Goal: Book appointment/travel/reservation

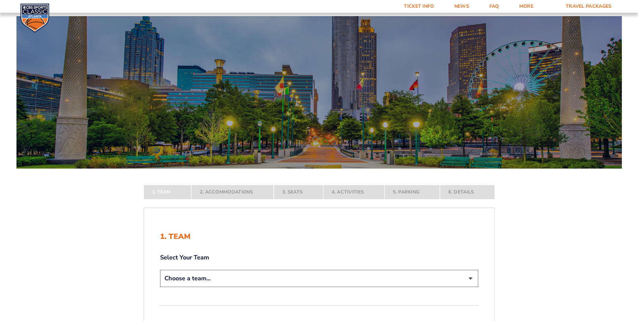
scroll to position [134, 0]
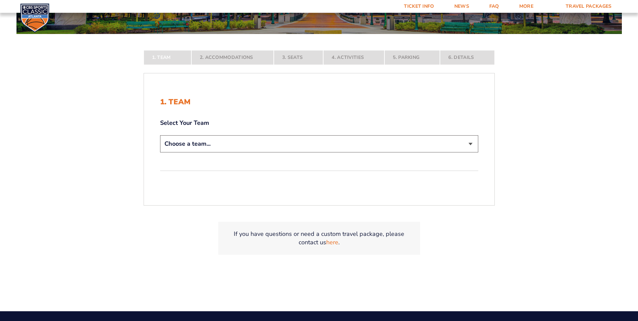
click at [470, 143] on select "Choose a team... [US_STATE] Wildcats [US_STATE] State Buckeyes [US_STATE] Tar H…" at bounding box center [319, 143] width 318 height 17
select select "12956"
click at [160, 152] on select "Choose a team... [US_STATE] Wildcats [US_STATE] State Buckeyes [US_STATE] Tar H…" at bounding box center [319, 143] width 318 height 17
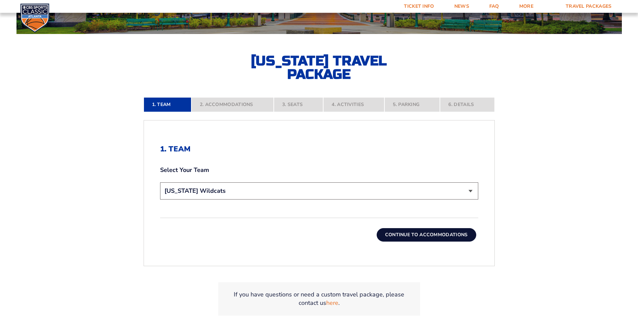
click at [422, 237] on button "Continue To Accommodations" at bounding box center [427, 234] width 100 height 13
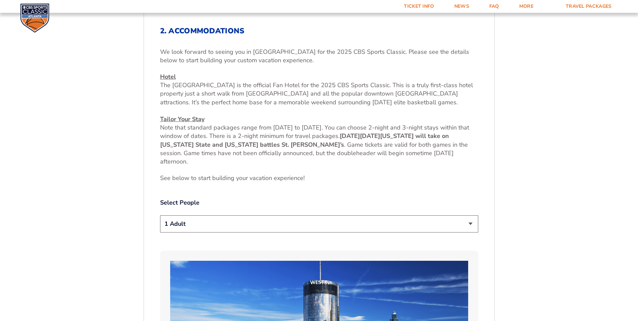
scroll to position [320, 0]
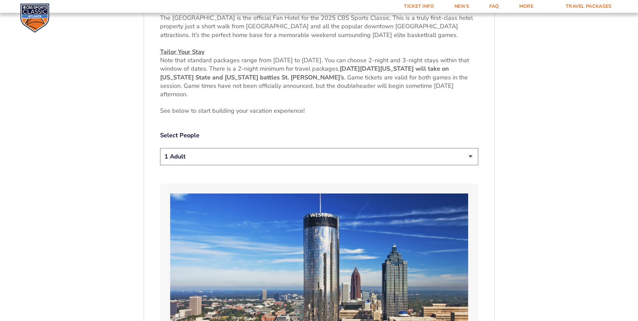
click at [469, 159] on select "1 Adult 2 Adults 3 Adults 4 Adults 2 Adults + 1 Child 2 Adults + 2 Children 2 A…" at bounding box center [319, 156] width 318 height 17
select select "2 Adults"
click at [160, 148] on select "1 Adult 2 Adults 3 Adults 4 Adults 2 Adults + 1 Child 2 Adults + 2 Children 2 A…" at bounding box center [319, 156] width 318 height 17
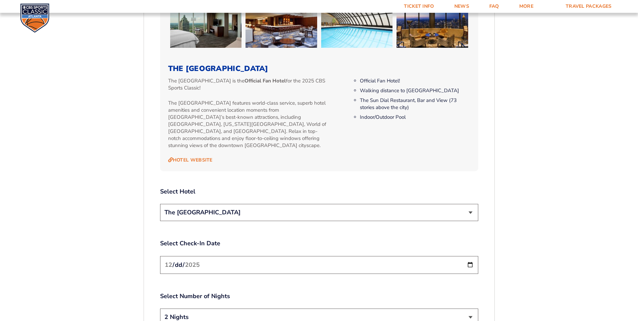
scroll to position [723, 0]
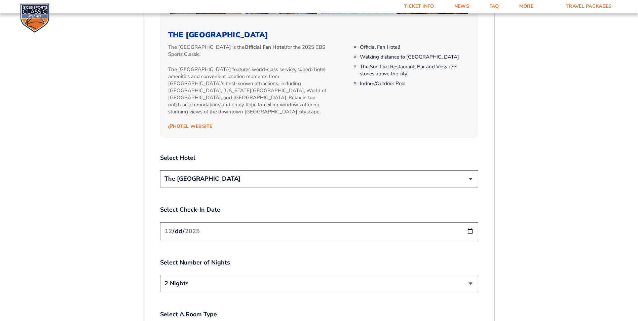
click at [471, 171] on select "The [GEOGRAPHIC_DATA]" at bounding box center [319, 178] width 318 height 17
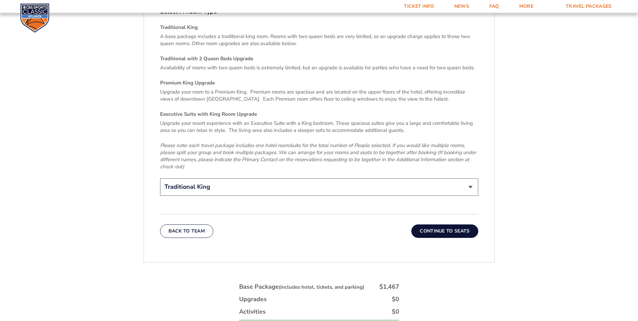
scroll to position [1127, 0]
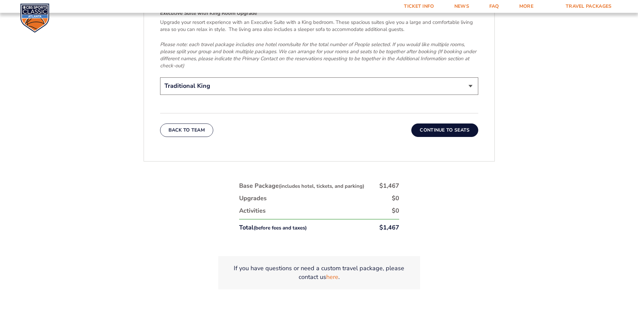
click at [454, 123] on button "Continue To Seats" at bounding box center [444, 129] width 67 height 13
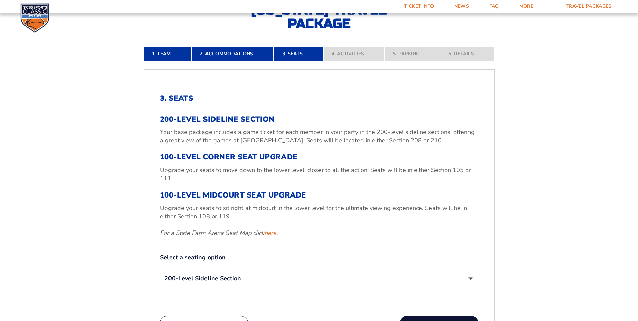
scroll to position [253, 0]
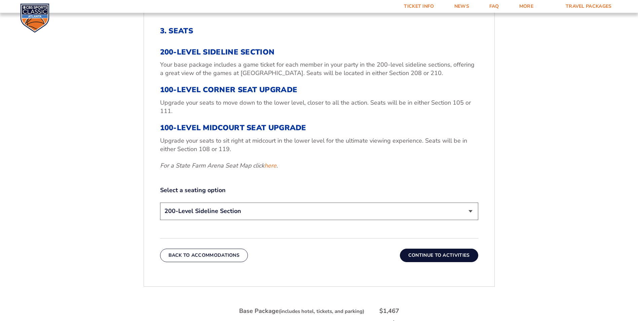
click at [470, 214] on select "200-Level Sideline Section 100-Level Corner Seat Upgrade (+$120 per person) 100…" at bounding box center [319, 210] width 318 height 17
click at [532, 167] on form "Kentucky Kentucky Travel Package Ohio State Ohio State Travel Package North Car…" at bounding box center [319, 96] width 638 height 699
click at [474, 209] on select "200-Level Sideline Section 100-Level Corner Seat Upgrade (+$120 per person) 100…" at bounding box center [319, 210] width 318 height 17
click at [160, 202] on select "200-Level Sideline Section 100-Level Corner Seat Upgrade (+$120 per person) 100…" at bounding box center [319, 210] width 318 height 17
click at [451, 252] on button "Continue To Activities" at bounding box center [439, 254] width 78 height 13
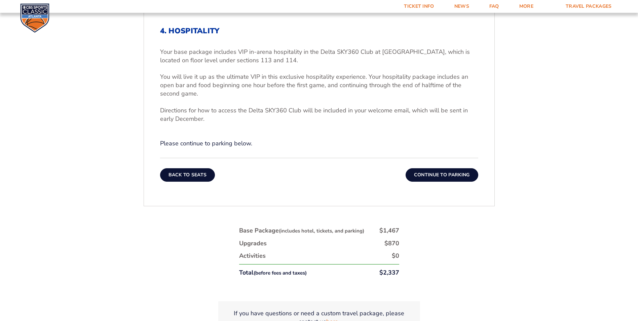
click at [166, 174] on button "Back To Seats" at bounding box center [187, 174] width 55 height 13
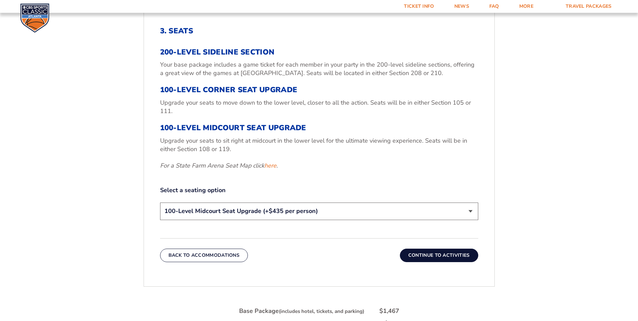
click at [474, 210] on select "200-Level Sideline Section 100-Level Corner Seat Upgrade (+$120 per person) 100…" at bounding box center [319, 210] width 318 height 17
select select "100-Level Corner Seat Upgrade"
click at [160, 202] on select "200-Level Sideline Section 100-Level Corner Seat Upgrade (+$120 per person) 100…" at bounding box center [319, 210] width 318 height 17
click at [430, 258] on button "Continue To Activities" at bounding box center [439, 254] width 78 height 13
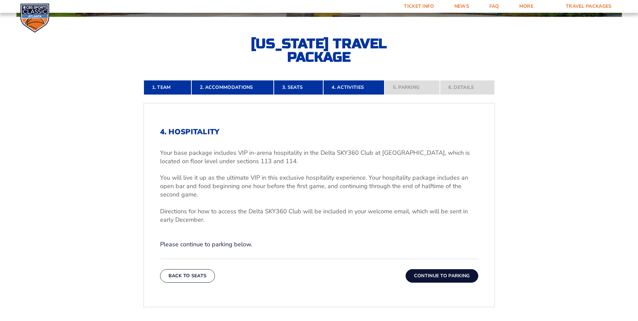
scroll to position [219, 0]
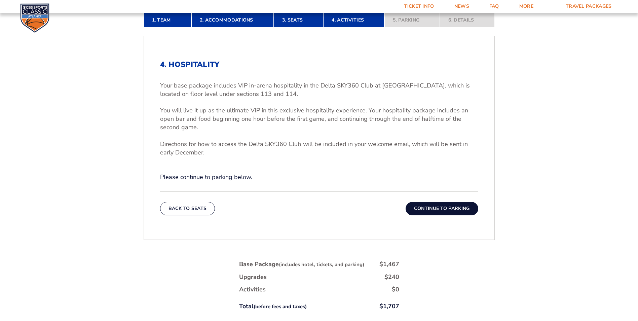
click at [462, 208] on button "Continue To Parking" at bounding box center [441, 208] width 73 height 13
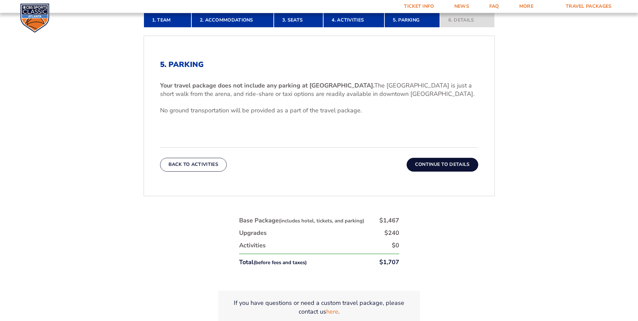
scroll to position [253, 0]
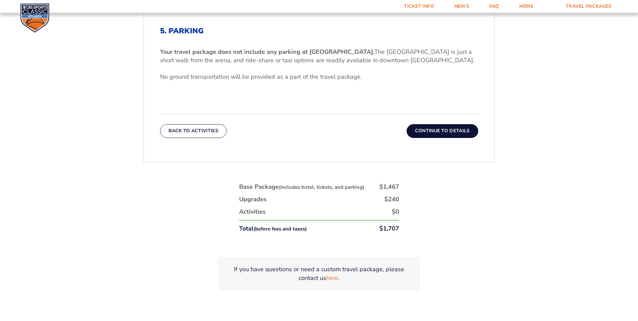
click at [436, 132] on button "Continue To Details" at bounding box center [443, 130] width 72 height 13
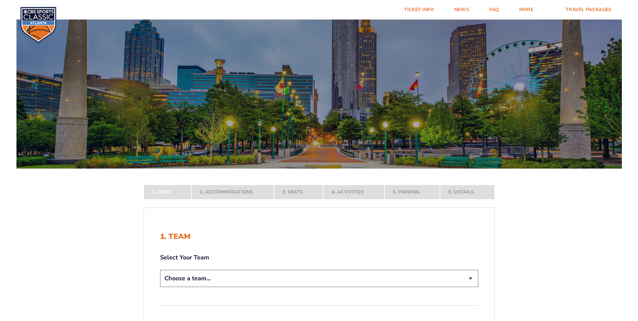
scroll to position [101, 0]
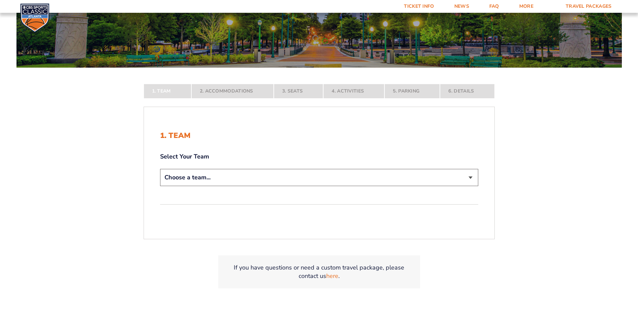
click at [475, 181] on select "Choose a team... [US_STATE] Wildcats [US_STATE] State Buckeyes [US_STATE] Tar H…" at bounding box center [319, 177] width 318 height 17
select select "12956"
click at [160, 186] on select "Choose a team... [US_STATE] Wildcats [US_STATE] State Buckeyes [US_STATE] Tar H…" at bounding box center [319, 177] width 318 height 17
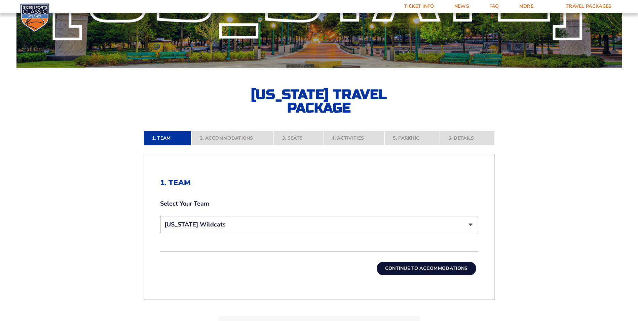
click at [414, 271] on button "Continue To Accommodations" at bounding box center [427, 268] width 100 height 13
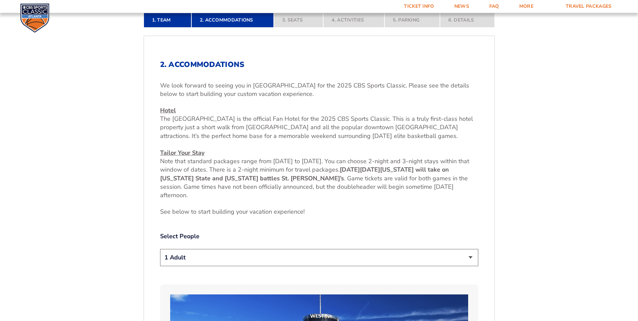
scroll to position [286, 0]
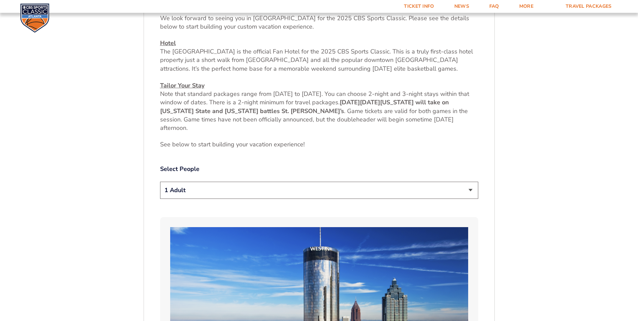
click at [472, 192] on select "1 Adult 2 Adults 3 Adults 4 Adults 2 Adults + 1 Child 2 Adults + 2 Children 2 A…" at bounding box center [319, 190] width 318 height 17
select select "2 Adults + 1 Child"
click at [160, 182] on select "1 Adult 2 Adults 3 Adults 4 Adults 2 Adults + 1 Child 2 Adults + 2 Children 2 A…" at bounding box center [319, 190] width 318 height 17
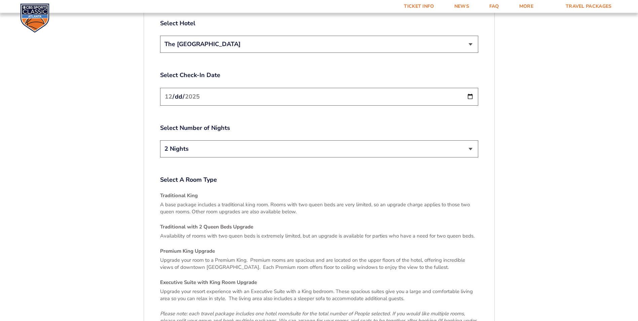
scroll to position [992, 0]
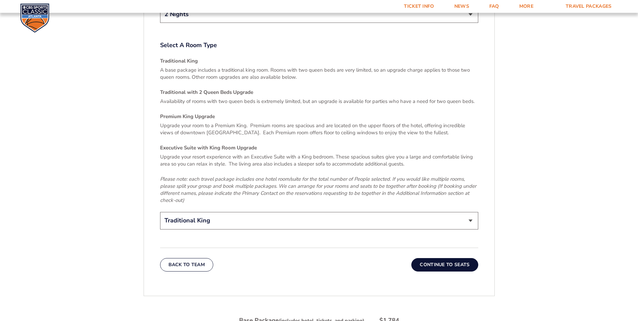
click at [472, 216] on select "Traditional King Traditional with 2 Queen Beds Upgrade (+$45 per night) Premium…" at bounding box center [319, 220] width 318 height 17
select select "Traditional with 2 Queen Beds Upgrade"
click at [160, 212] on select "Traditional King Traditional with 2 Queen Beds Upgrade (+$45 per night) Premium…" at bounding box center [319, 220] width 318 height 17
click at [445, 258] on button "Continue To Seats" at bounding box center [444, 264] width 67 height 13
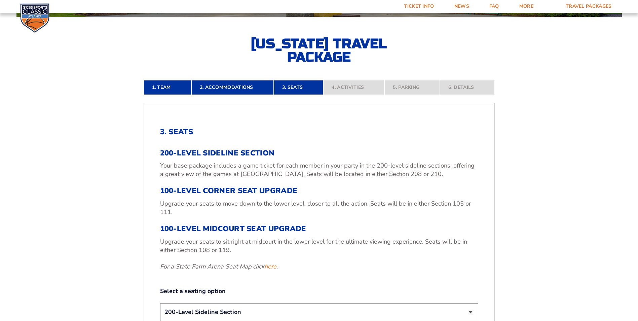
scroll to position [286, 0]
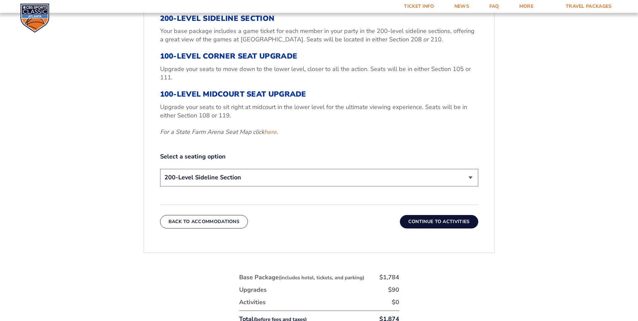
click at [473, 179] on select "200-Level Sideline Section 100-Level Corner Seat Upgrade (+$120 per person) 100…" at bounding box center [319, 177] width 318 height 17
select select "100-Level Corner Seat Upgrade"
click at [160, 169] on select "200-Level Sideline Section 100-Level Corner Seat Upgrade (+$120 per person) 100…" at bounding box center [319, 177] width 318 height 17
